Goal: Task Accomplishment & Management: Use online tool/utility

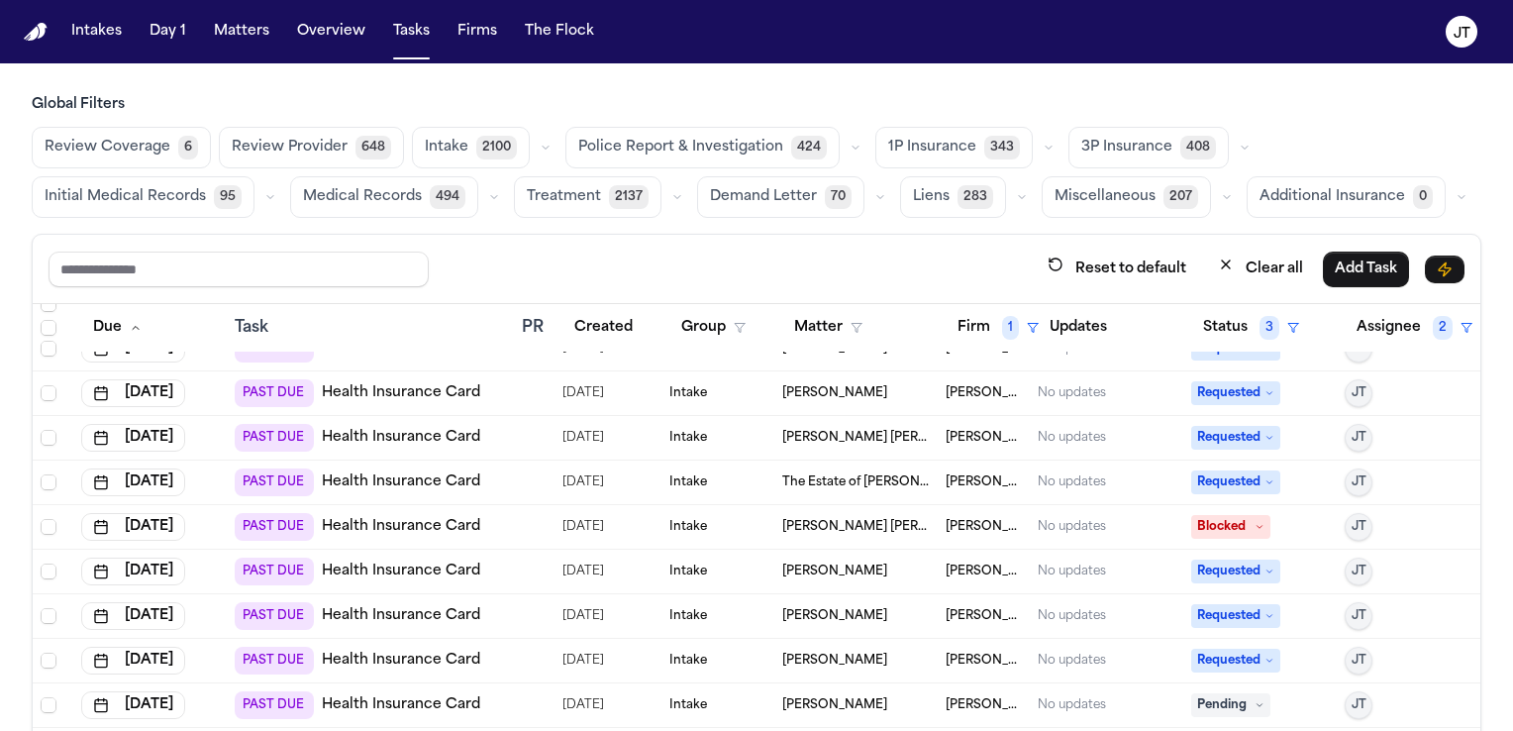
scroll to position [83, 0]
click at [785, 653] on span "[PERSON_NAME]" at bounding box center [834, 661] width 105 height 16
click at [358, 651] on link "Health Insurance Card" at bounding box center [401, 661] width 158 height 20
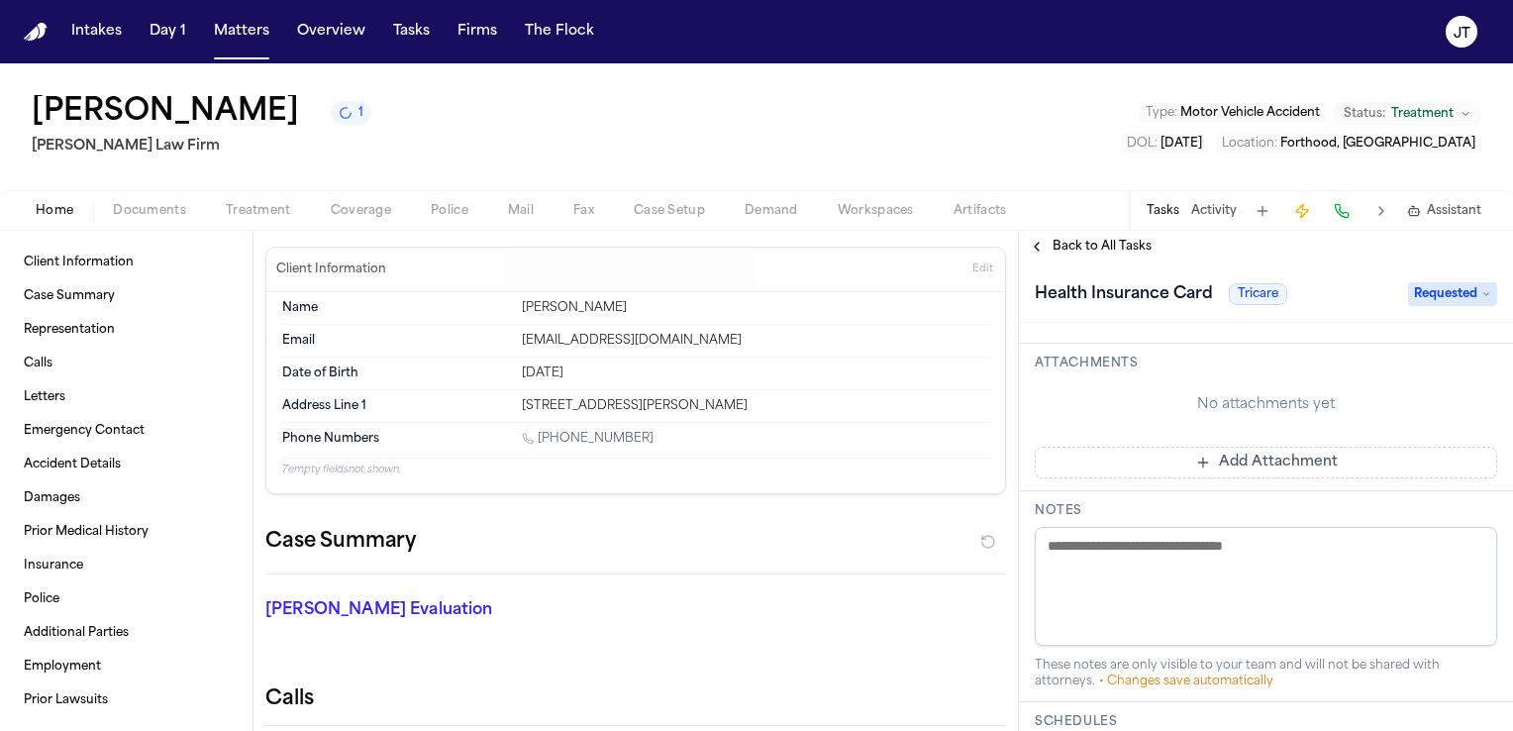
scroll to position [594, 0]
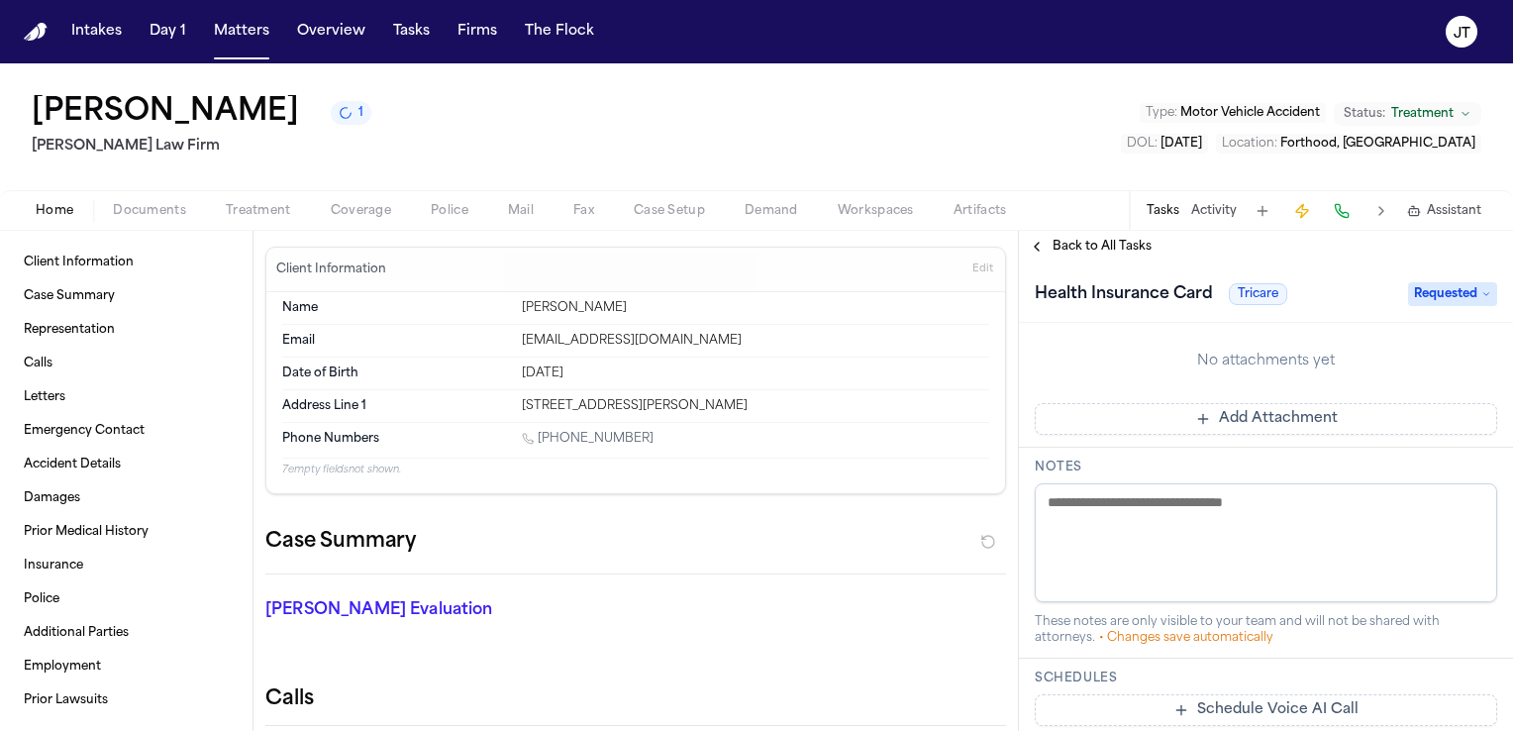
click at [1058, 545] on textarea at bounding box center [1266, 542] width 462 height 119
type textarea "*"
type textarea "**********"
click at [1444, 295] on span "Requested" at bounding box center [1452, 294] width 89 height 24
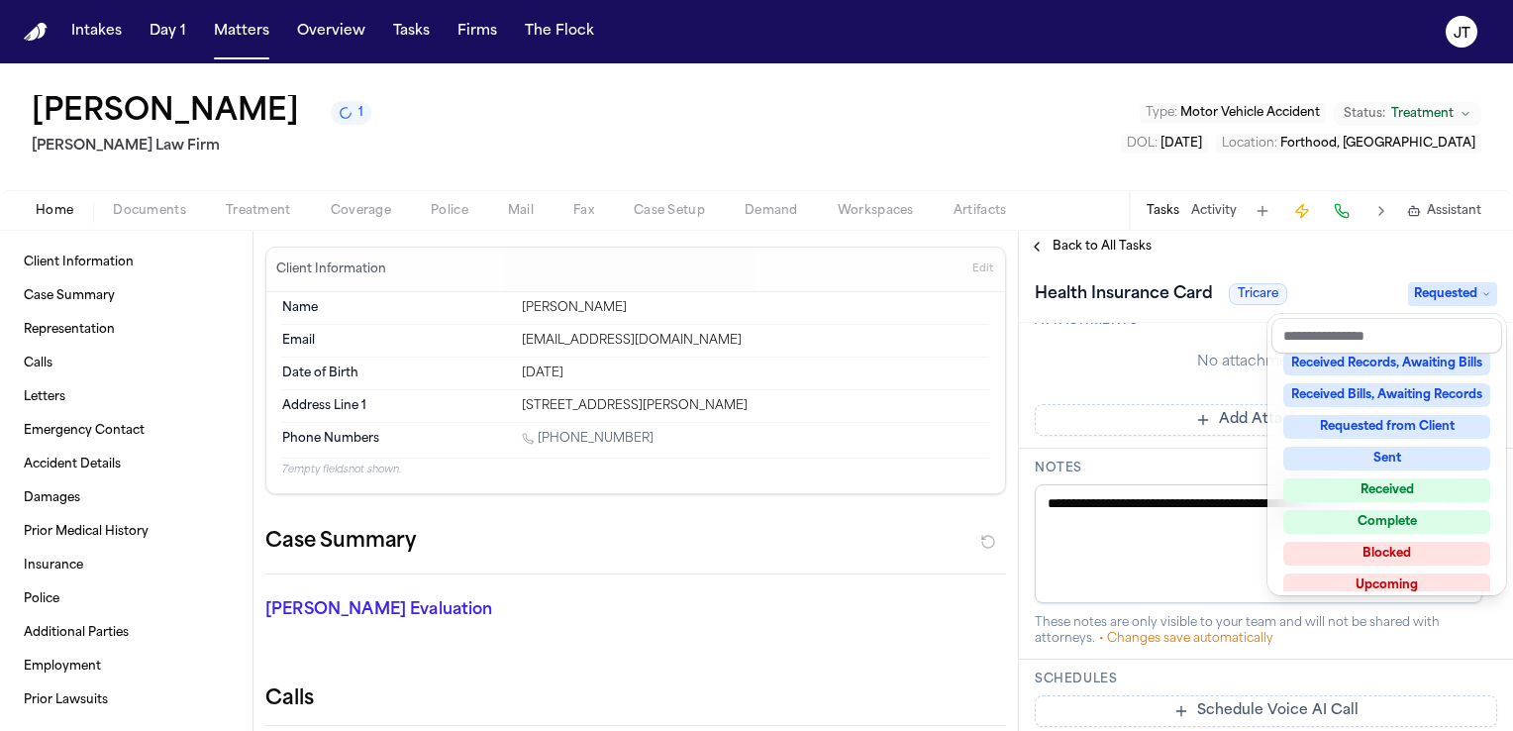
scroll to position [308, 0]
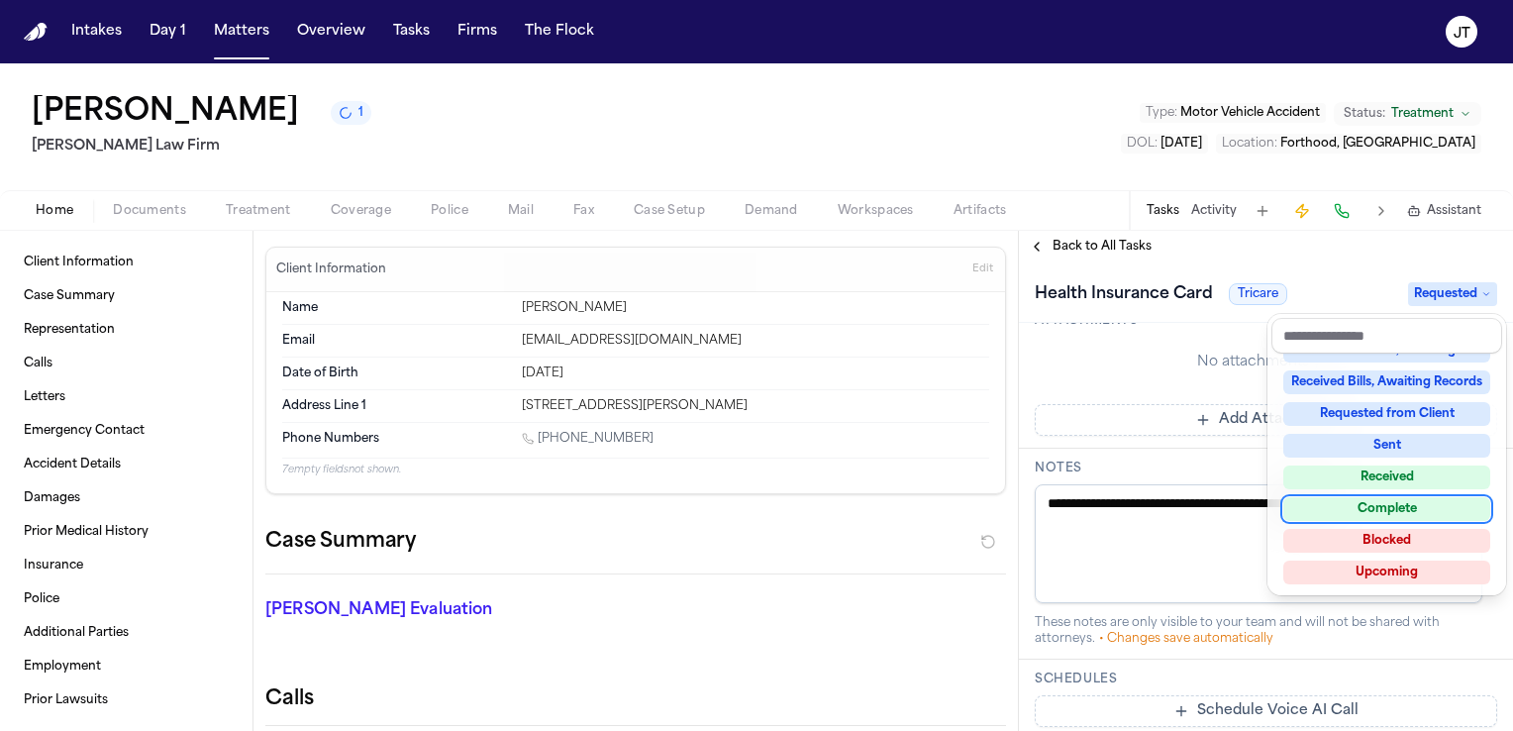
click at [1432, 499] on div "Complete" at bounding box center [1386, 509] width 207 height 24
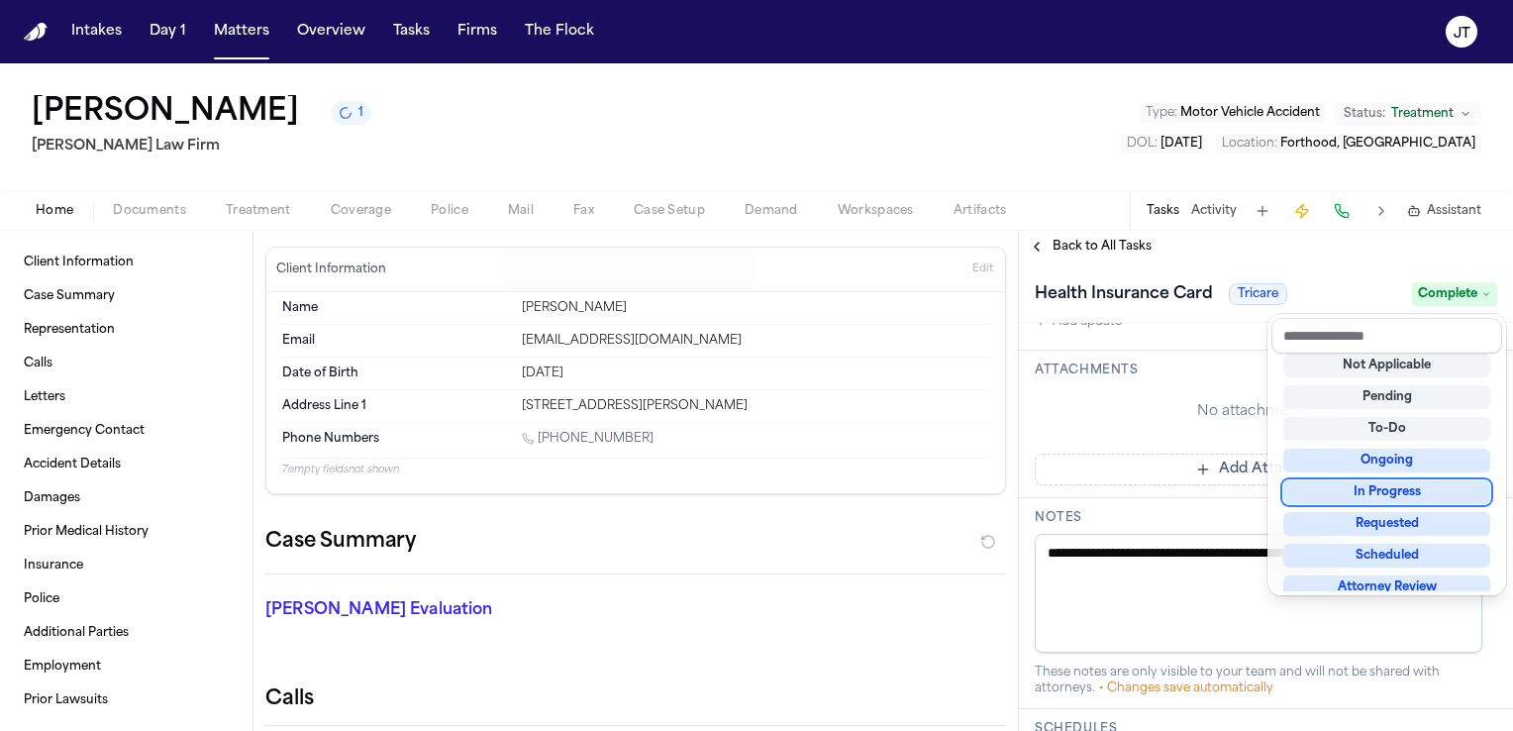
scroll to position [712, 0]
